Goal: Task Accomplishment & Management: Complete application form

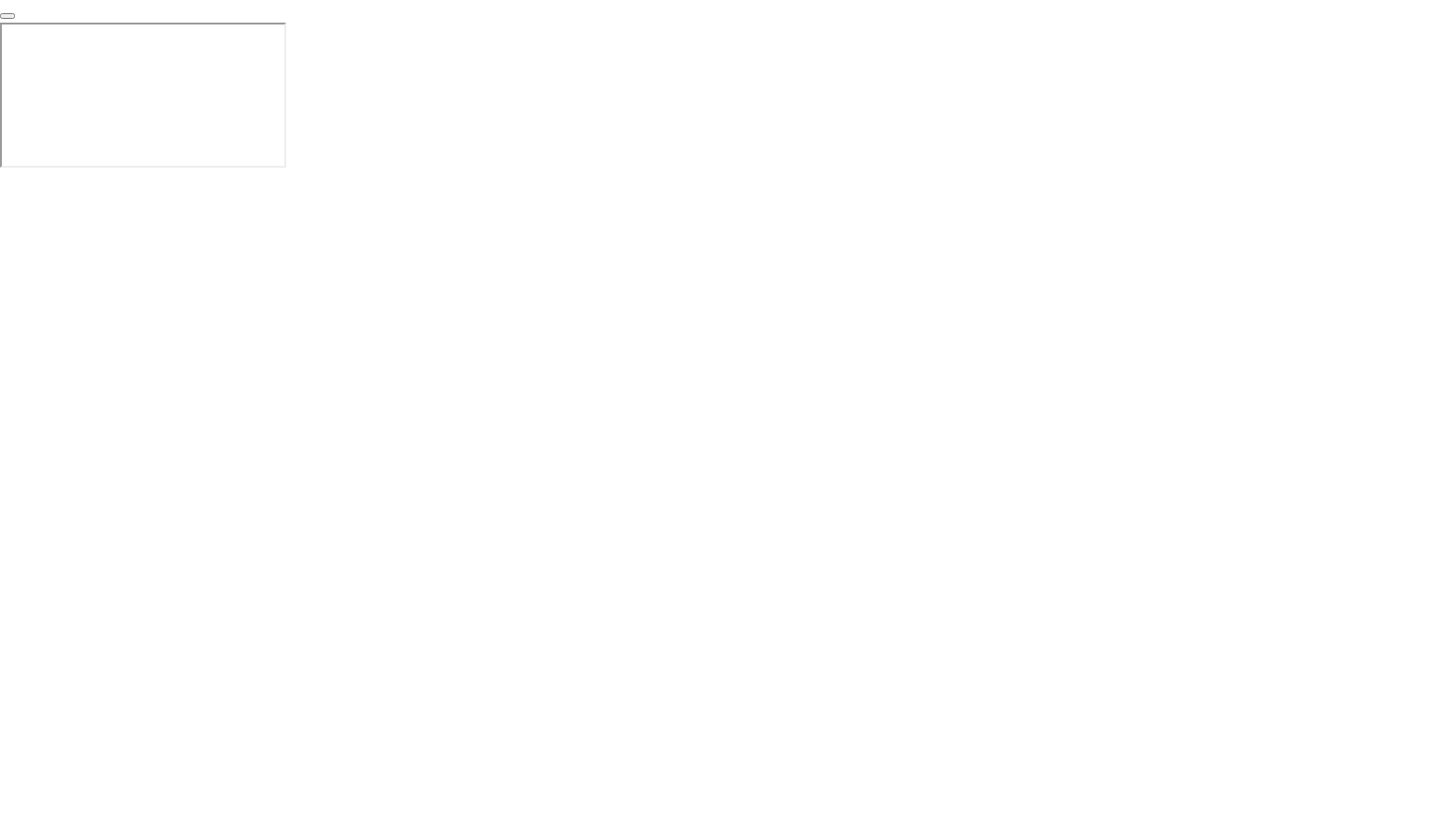
click div "End Proctoring Session"
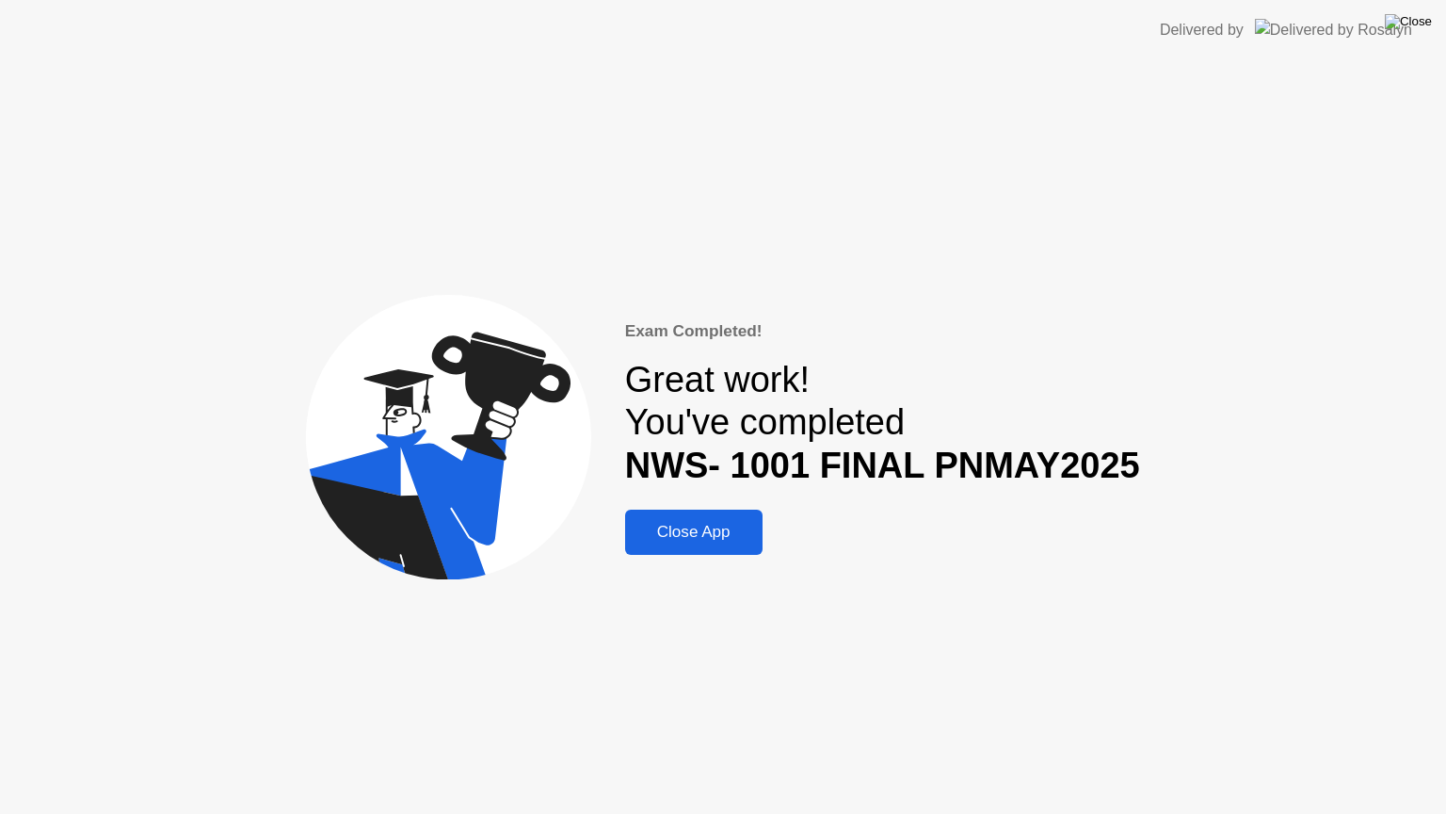
click at [1428, 27] on img at bounding box center [1408, 21] width 47 height 15
